Goal: Transaction & Acquisition: Register for event/course

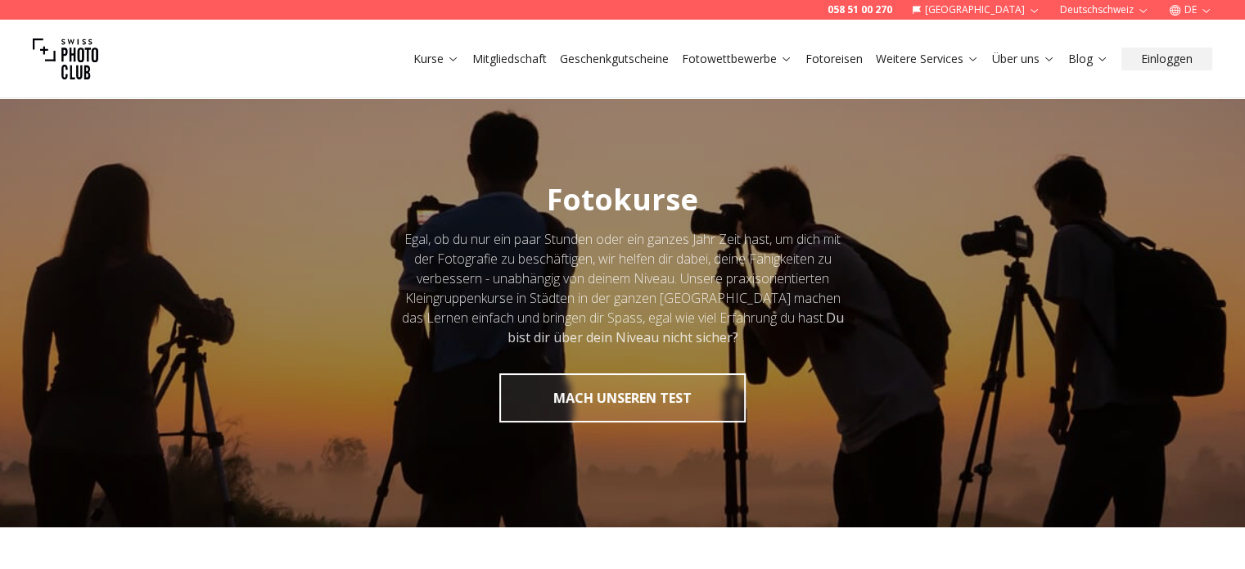
click at [1025, 62] on link "Über uns" at bounding box center [1023, 59] width 63 height 16
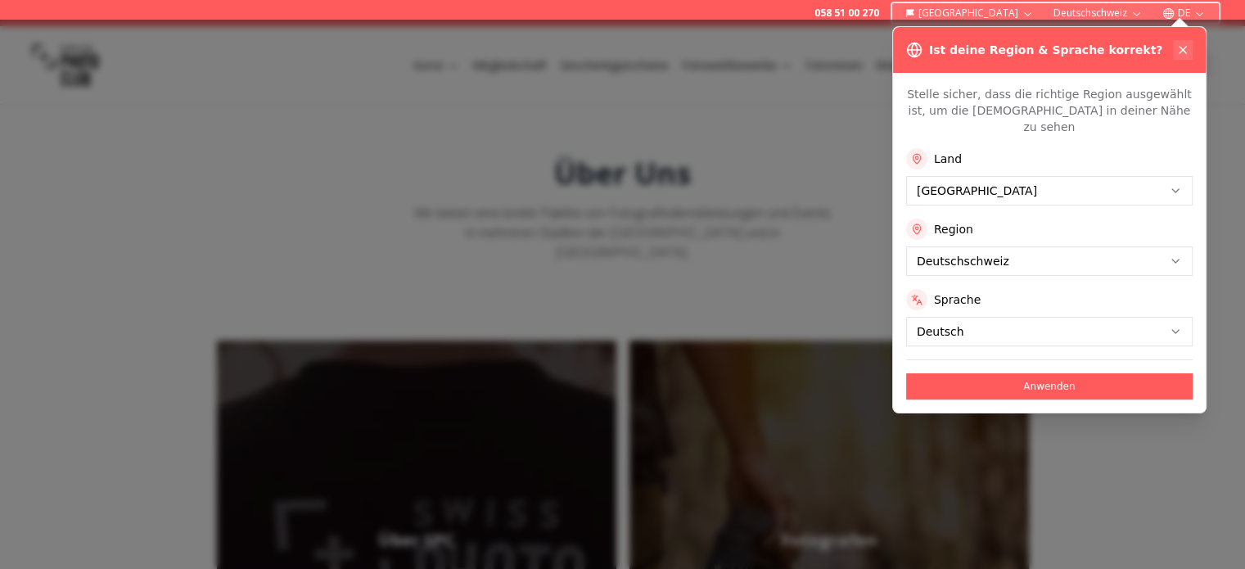
click at [1181, 51] on icon at bounding box center [1182, 50] width 7 height 7
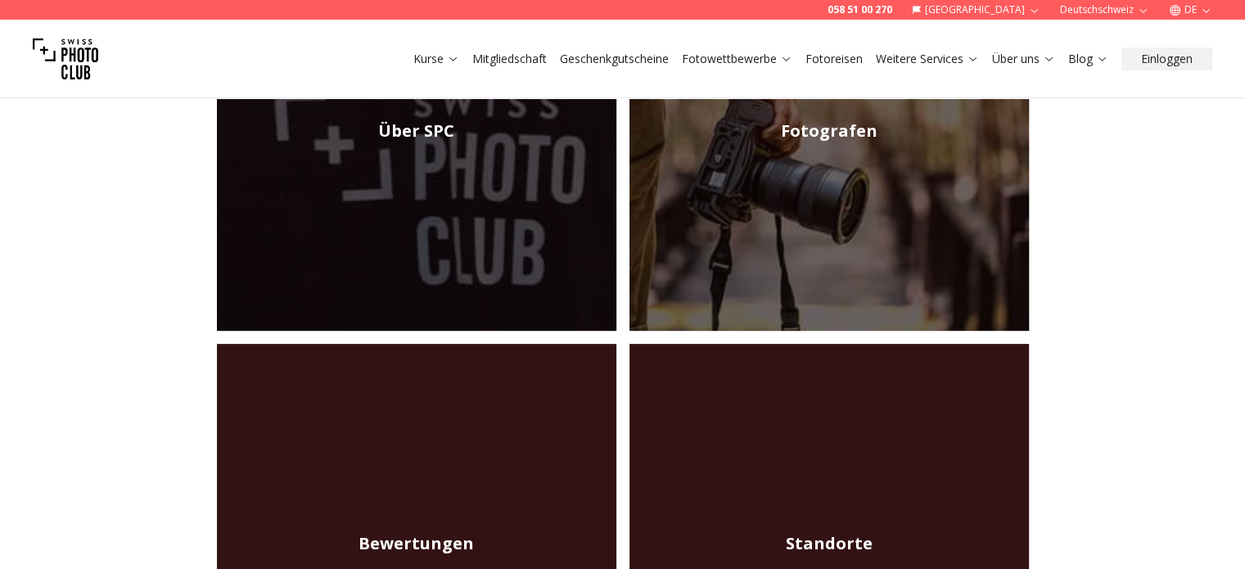
scroll to position [164, 0]
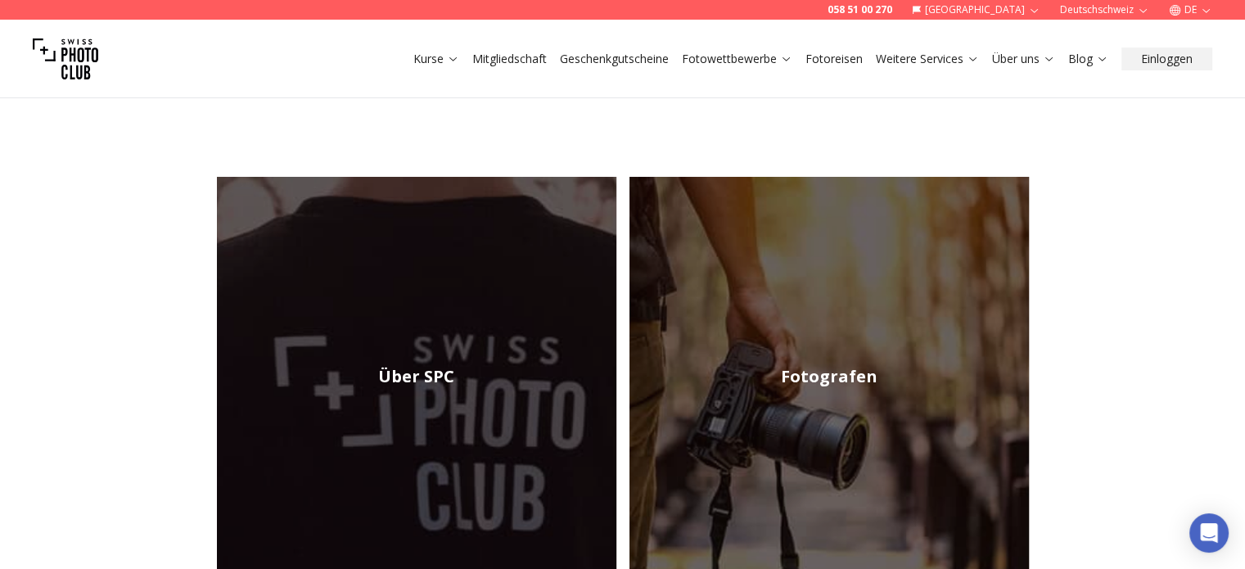
click at [891, 336] on img at bounding box center [828, 376] width 399 height 399
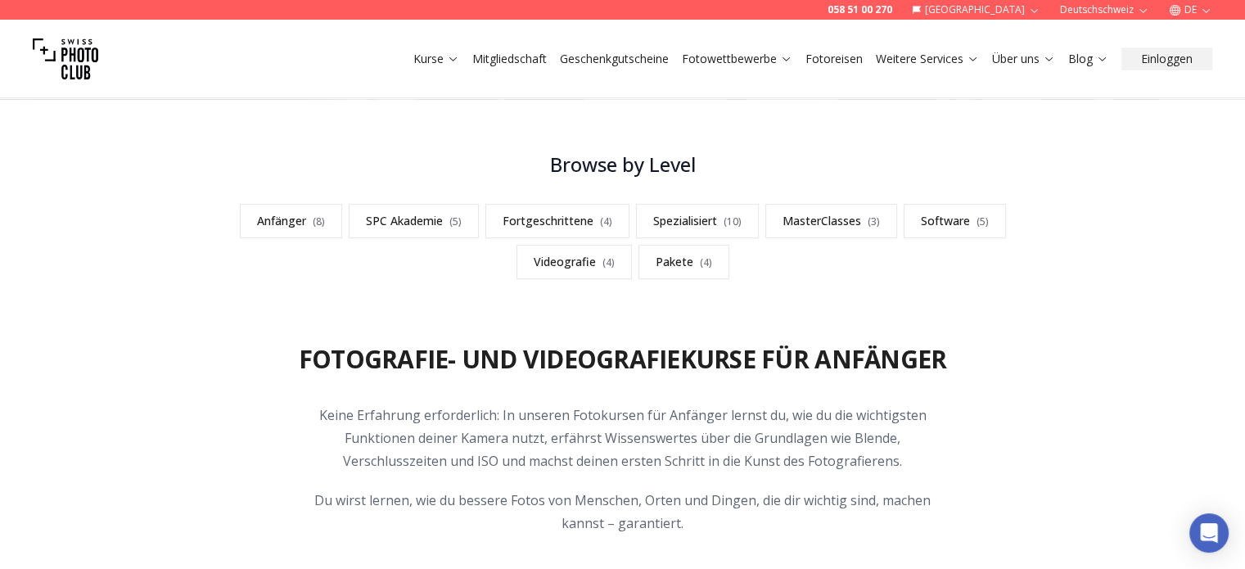
scroll to position [409, 0]
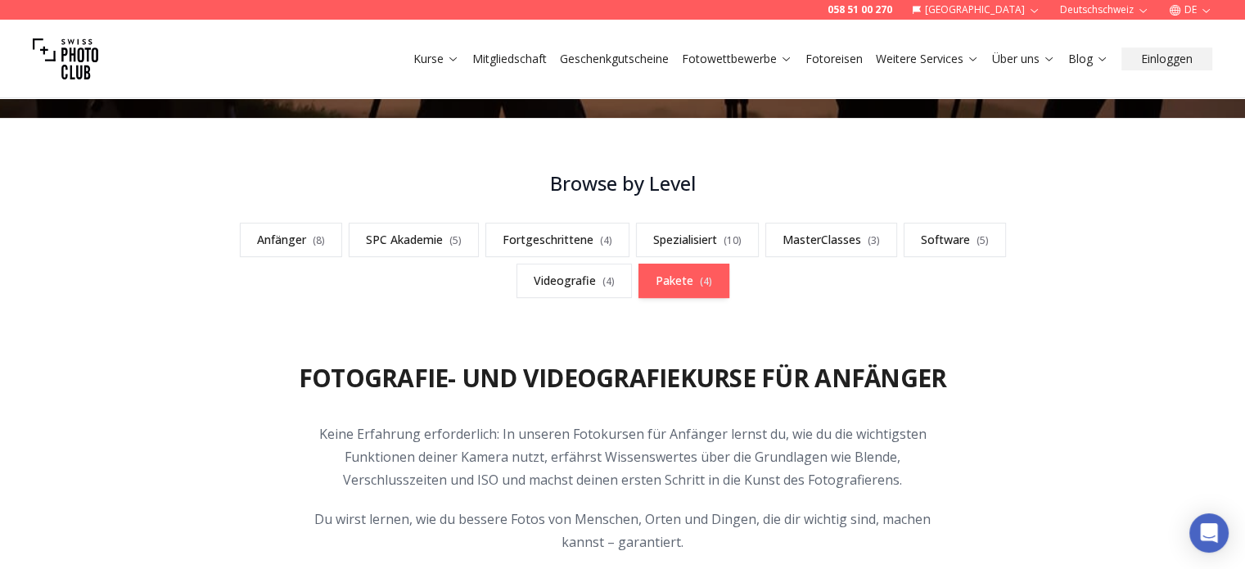
click at [665, 276] on link "Pakete ( 4 )" at bounding box center [683, 281] width 91 height 34
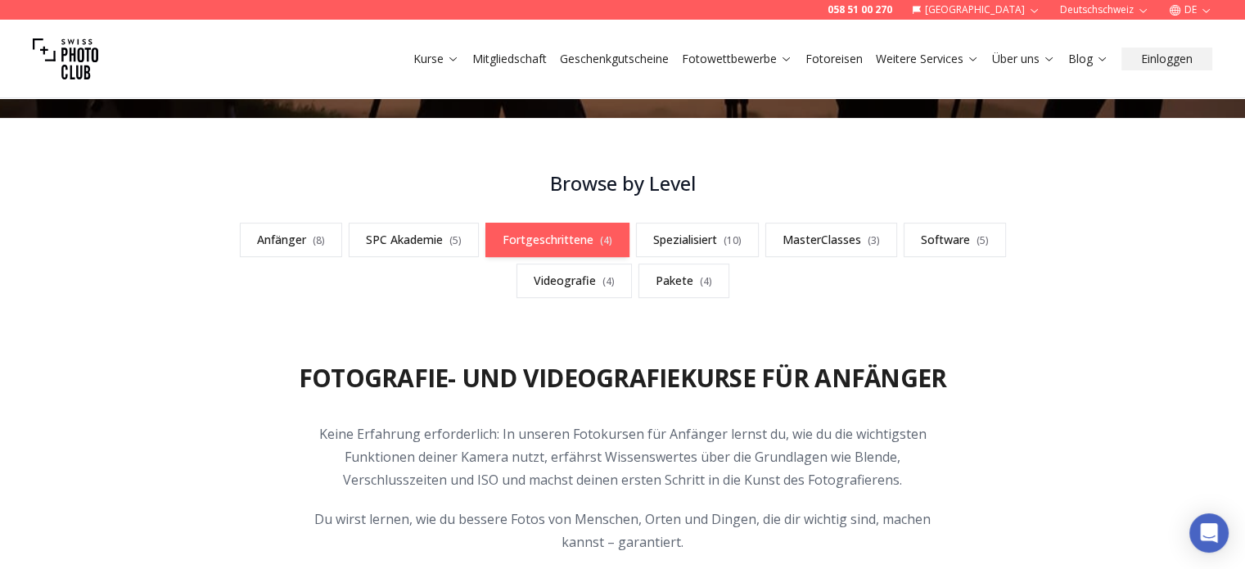
click at [540, 242] on link "Fortgeschrittene ( 4 )" at bounding box center [557, 240] width 144 height 34
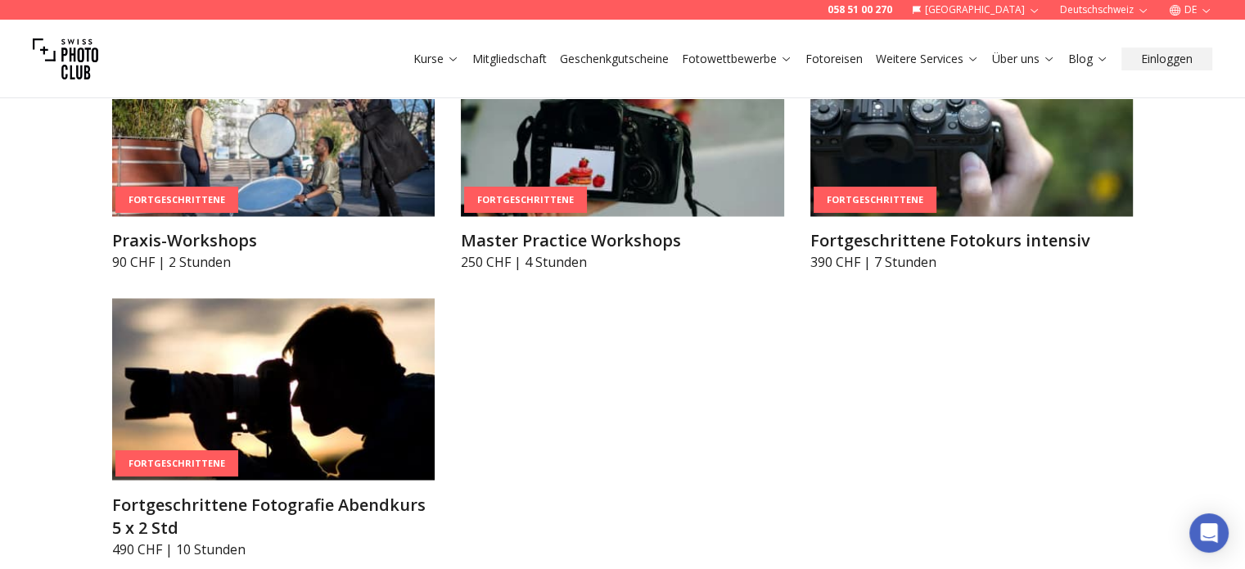
scroll to position [2837, 0]
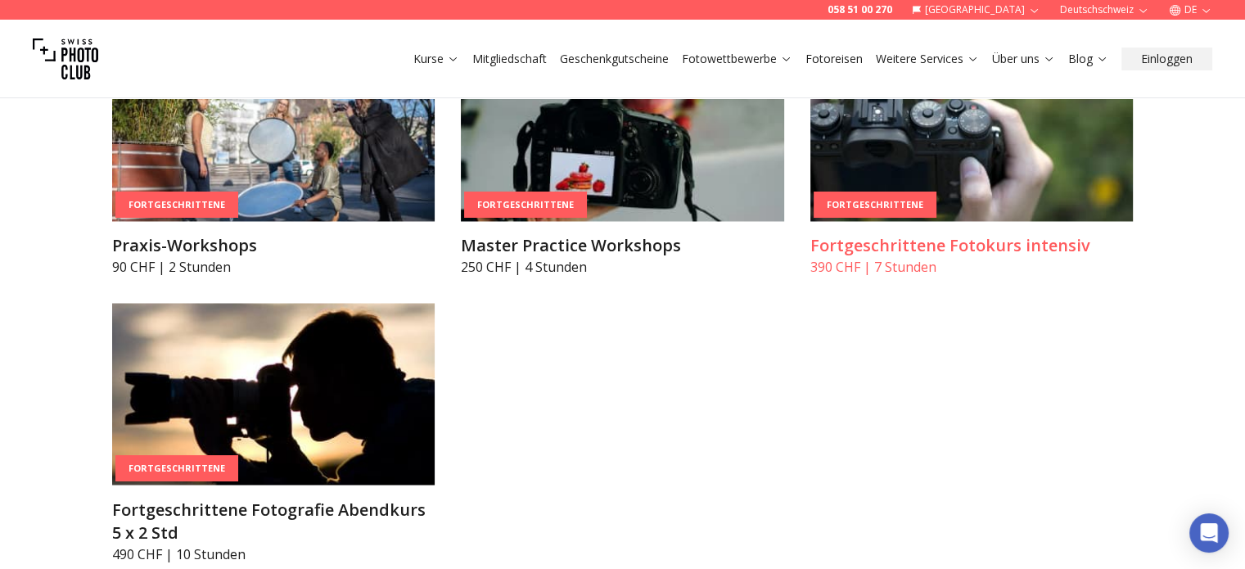
click at [907, 218] on div "Fortgeschrittene" at bounding box center [874, 204] width 123 height 27
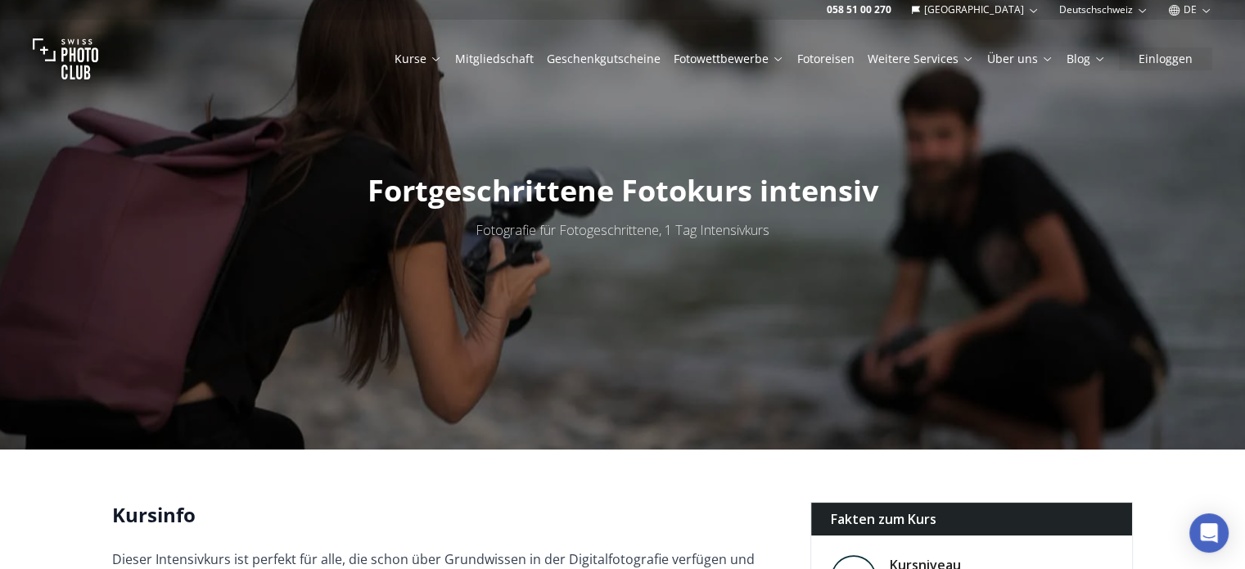
scroll to position [27, 0]
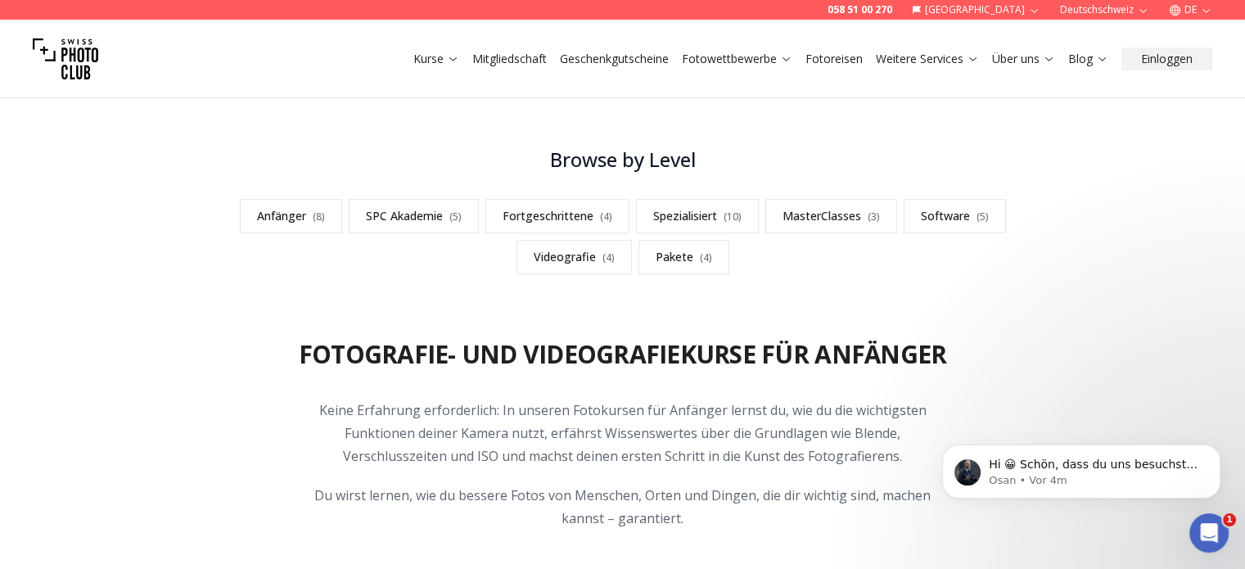
scroll to position [444, 0]
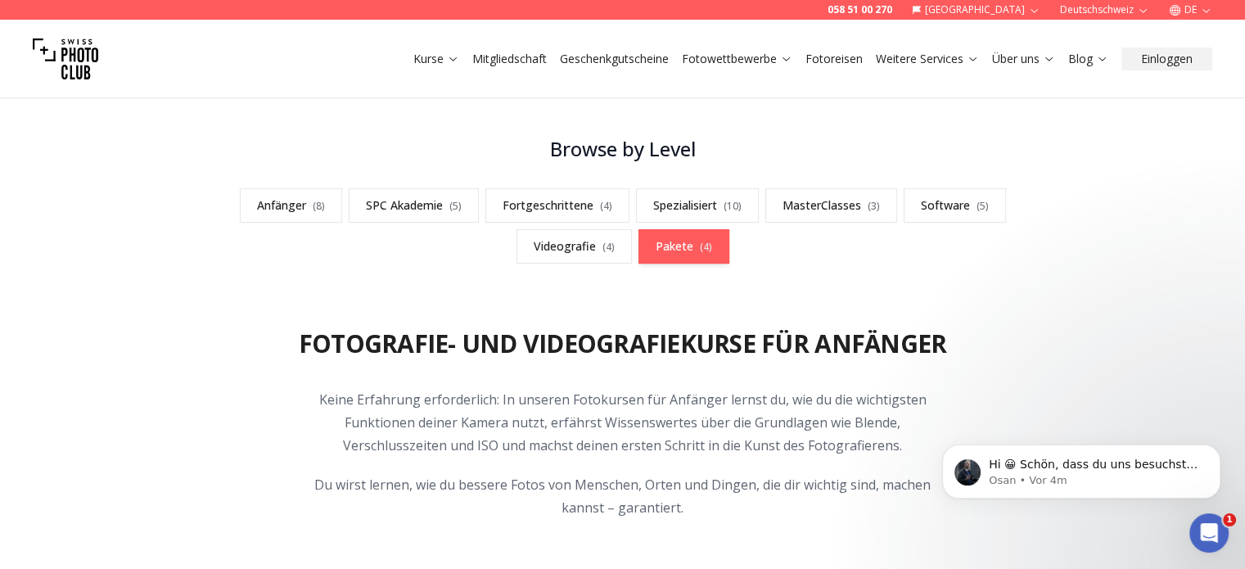
click at [676, 244] on link "Pakete ( 4 )" at bounding box center [683, 246] width 91 height 34
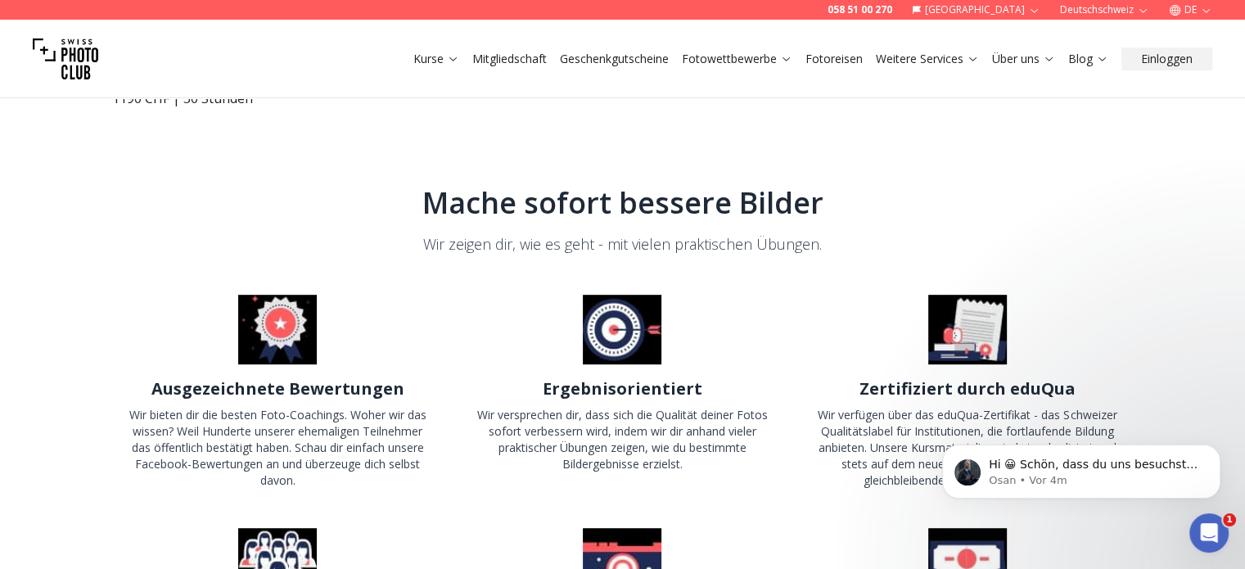
scroll to position [6973, 0]
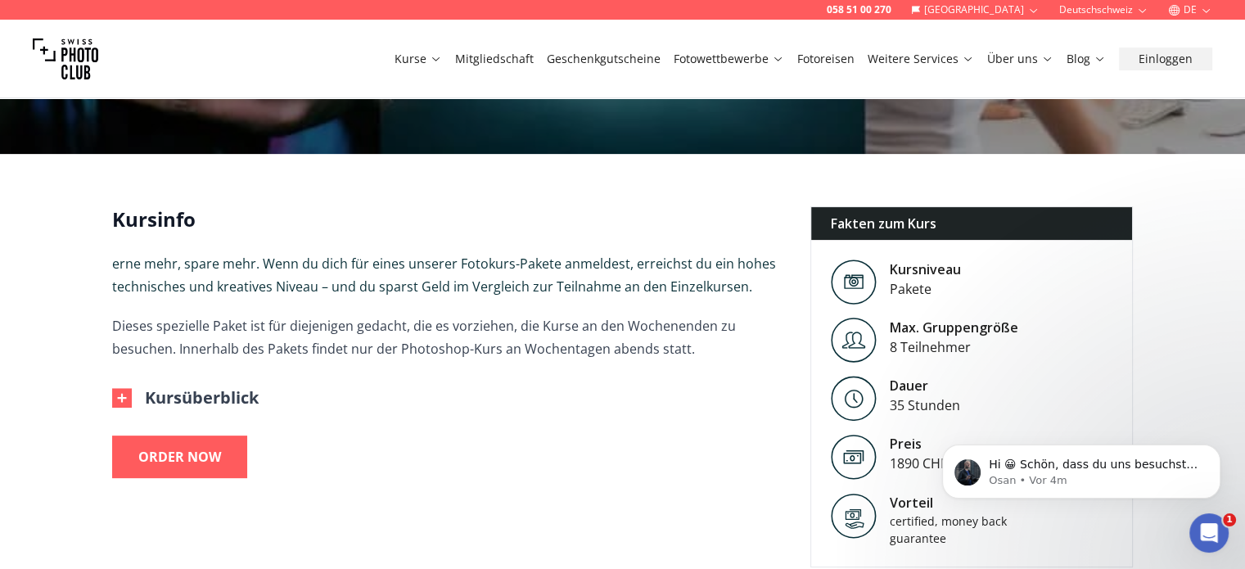
scroll to position [491, 0]
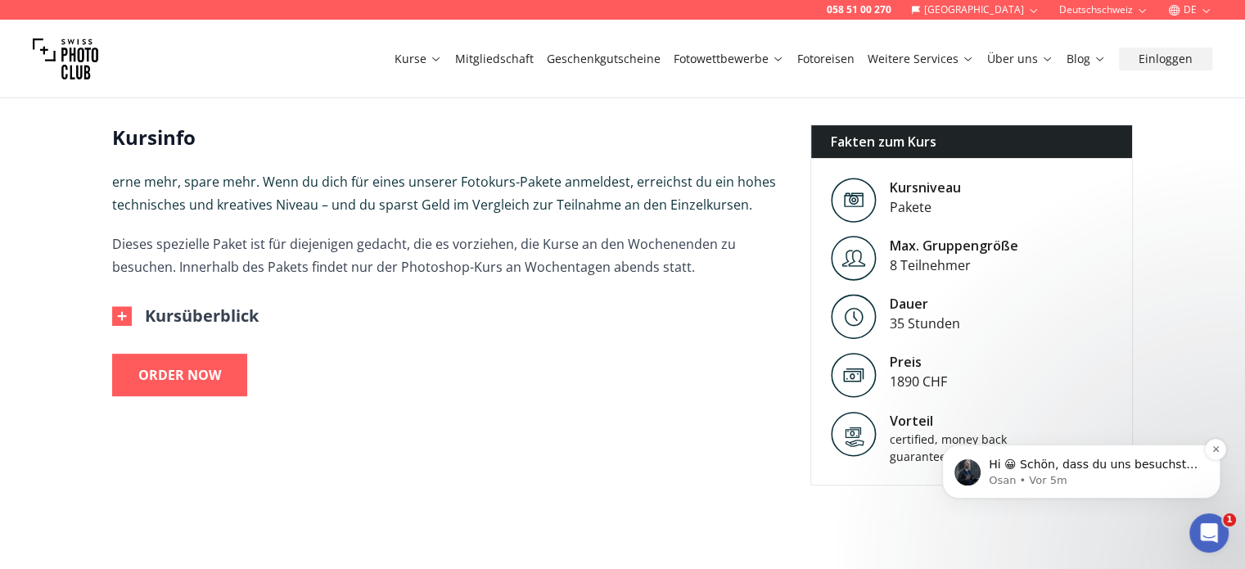
click at [1100, 472] on div "Hi 😀 Schön, dass du uns besuchst. Stell' uns gerne jederzeit Fragen oder hinter…" at bounding box center [1094, 464] width 216 height 21
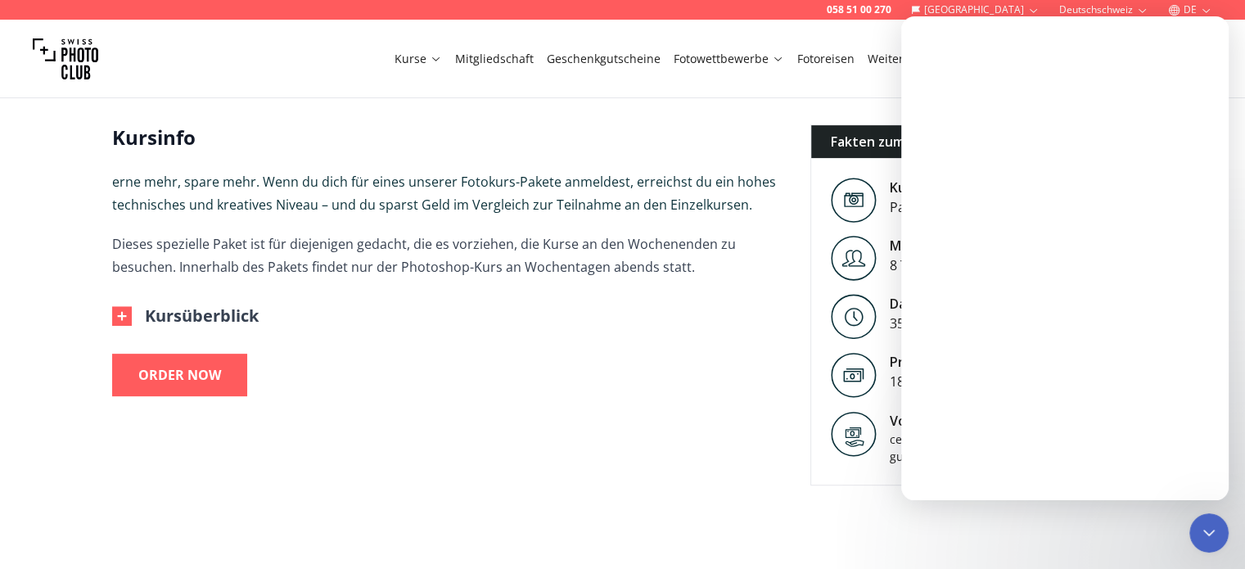
scroll to position [0, 0]
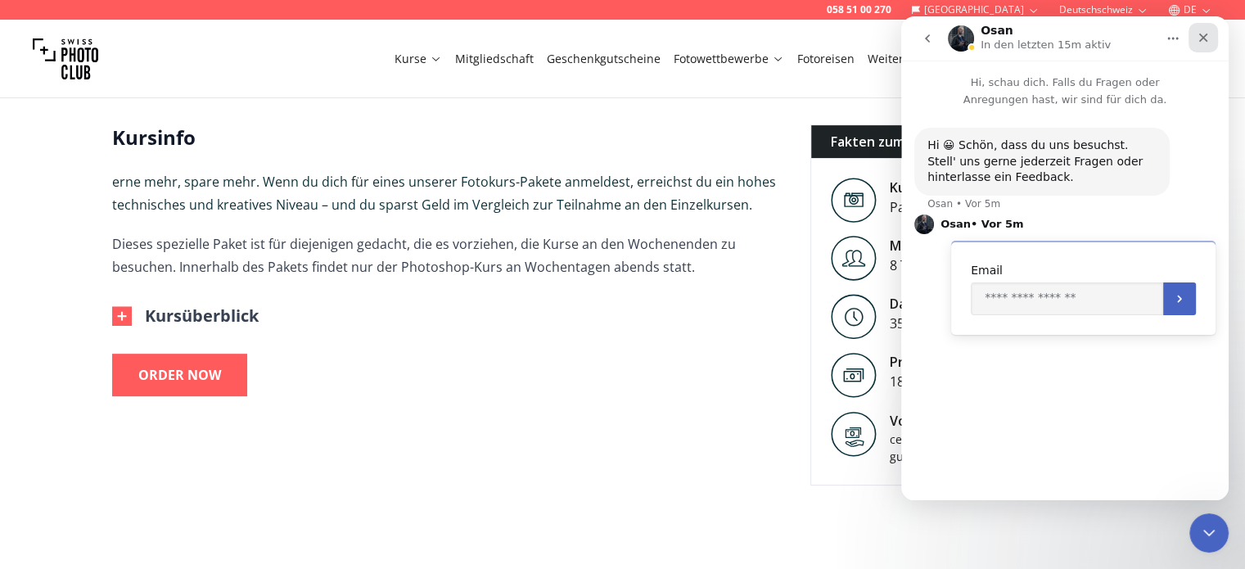
click at [1205, 42] on icon "Schließen" at bounding box center [1202, 37] width 13 height 13
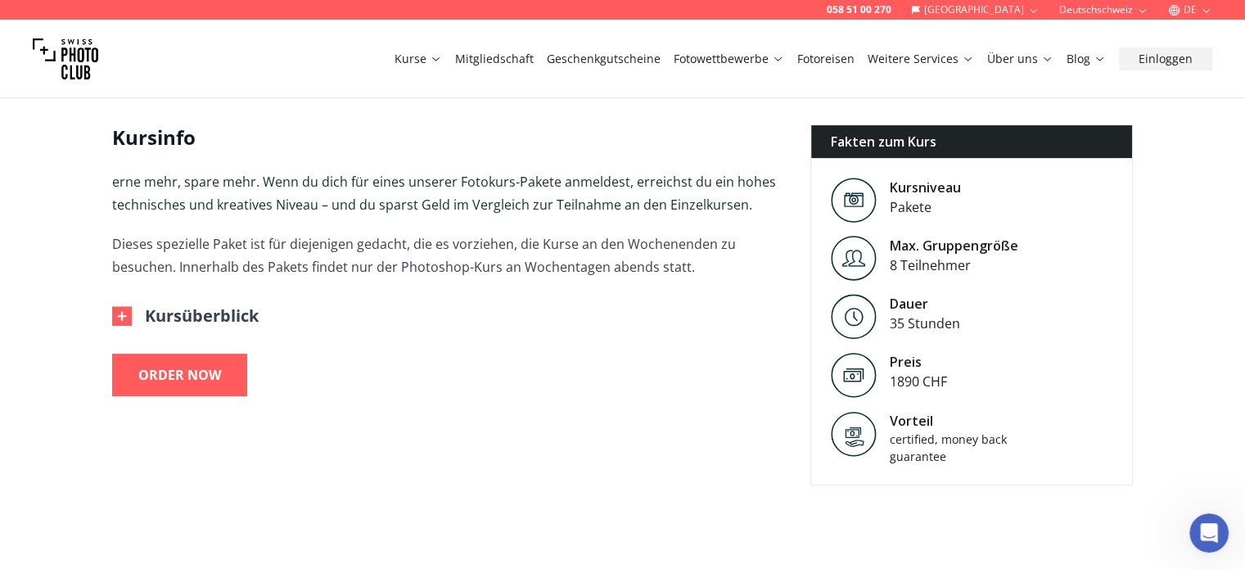
click at [152, 313] on button "Kursüberblick" at bounding box center [185, 315] width 146 height 23
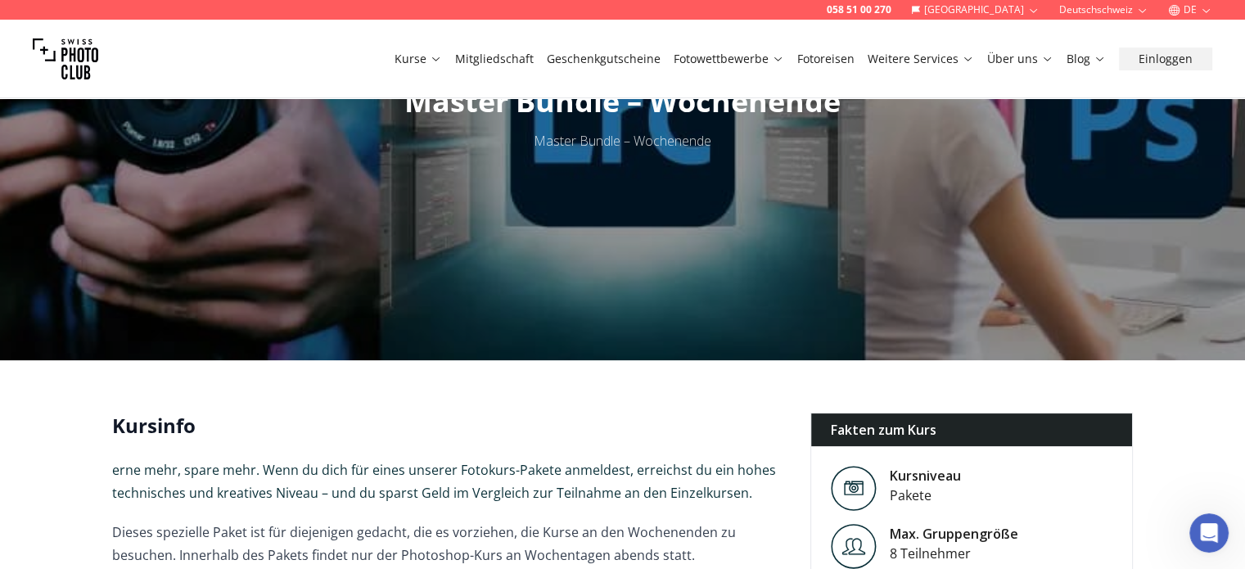
scroll to position [246, 0]
